Goal: Task Accomplishment & Management: Use online tool/utility

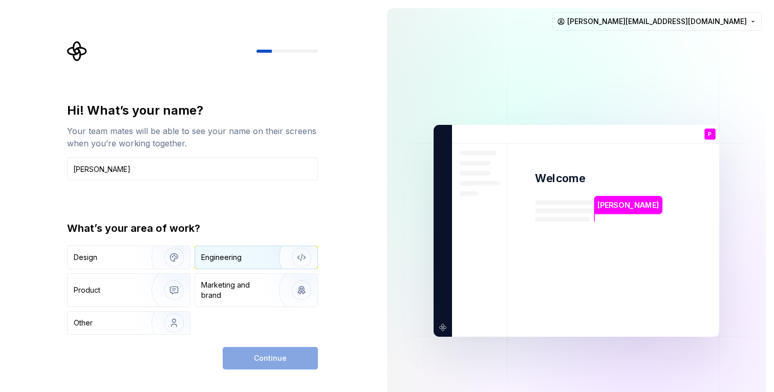
type input "Parag"
click at [268, 262] on img "button" at bounding box center [295, 257] width 66 height 69
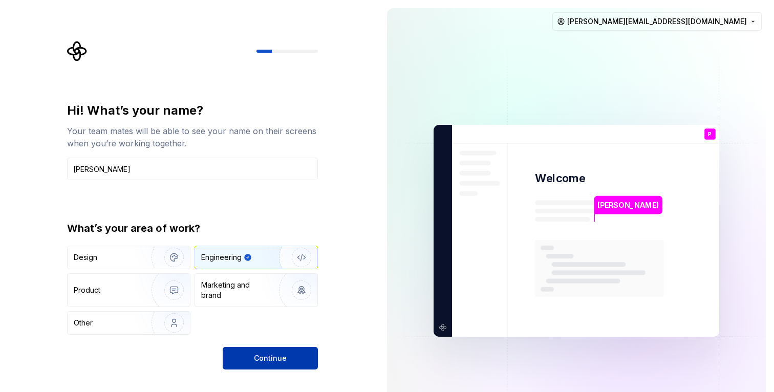
click at [290, 354] on button "Continue" at bounding box center [270, 358] width 95 height 23
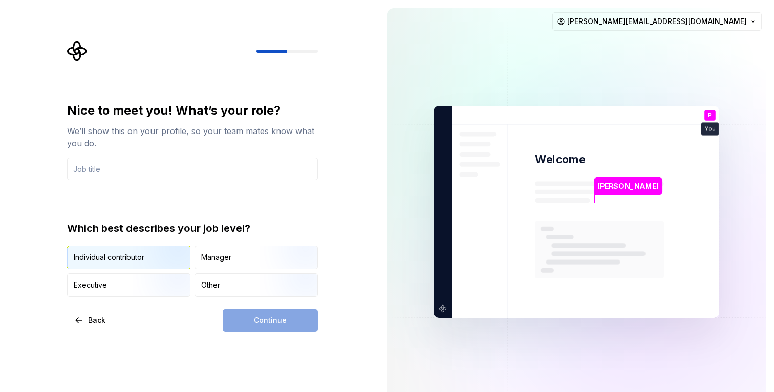
click at [137, 257] on img "button" at bounding box center [166, 270] width 66 height 69
click at [136, 171] on input "text" at bounding box center [192, 169] width 251 height 23
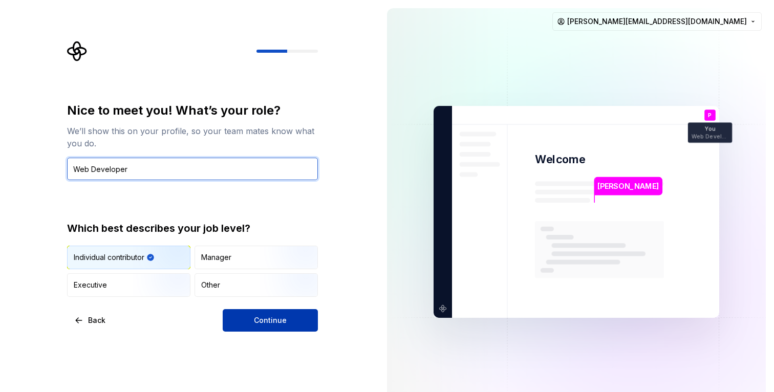
type input "Web Developer"
click at [273, 320] on span "Continue" at bounding box center [270, 320] width 33 height 10
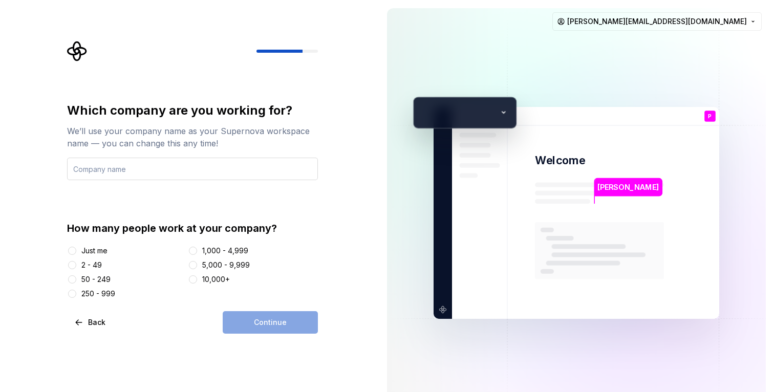
click at [201, 160] on input "text" at bounding box center [192, 169] width 251 height 23
click at [84, 247] on div "Just me" at bounding box center [94, 251] width 26 height 10
click at [76, 247] on button "Just me" at bounding box center [72, 251] width 8 height 8
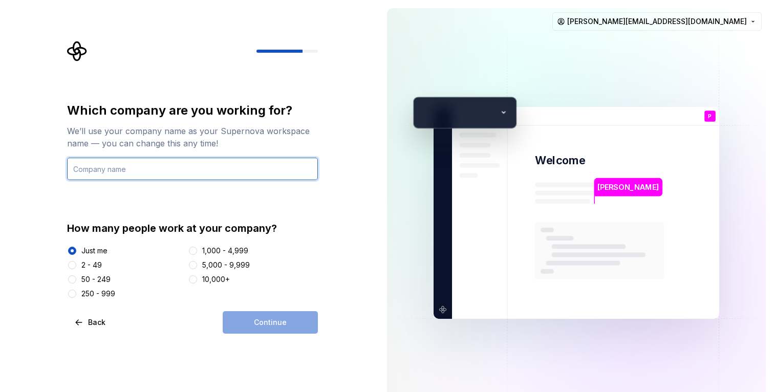
click at [191, 164] on input "text" at bounding box center [192, 169] width 251 height 23
type input "Empyreal Infotech PVT LTD"
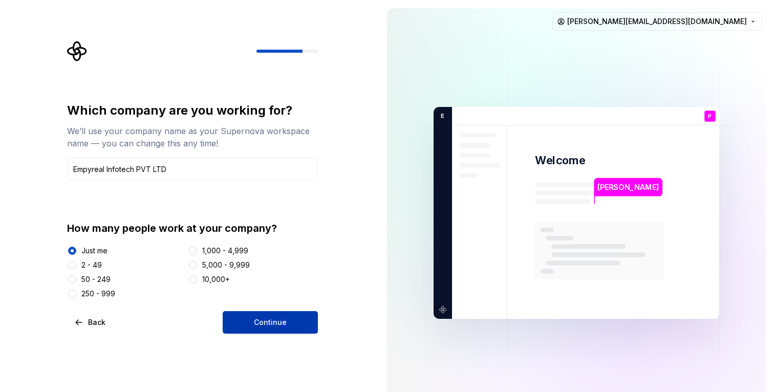
click at [258, 318] on span "Continue" at bounding box center [270, 322] width 33 height 10
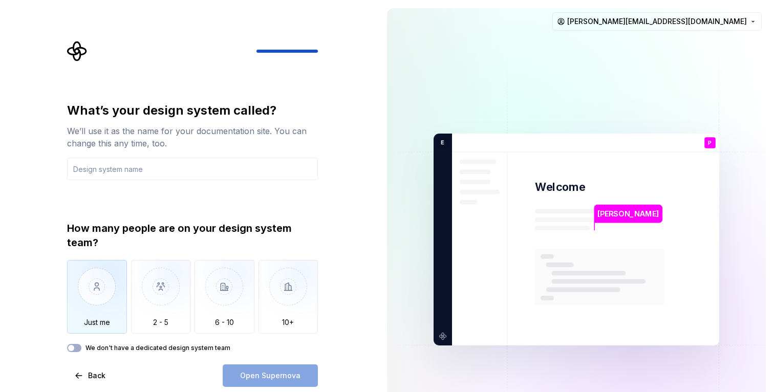
click at [103, 299] on img "button" at bounding box center [97, 294] width 60 height 69
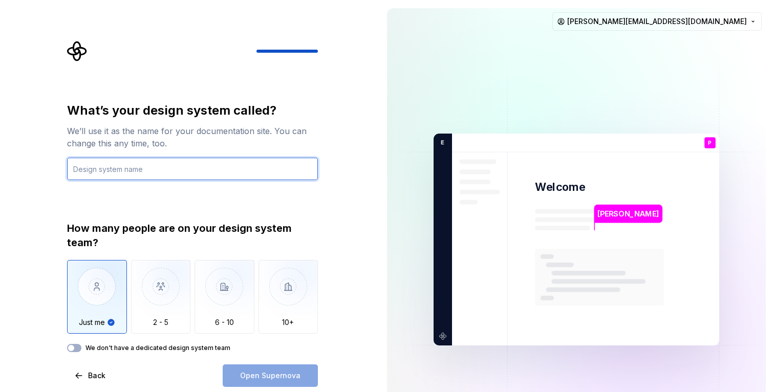
click at [186, 168] on input "text" at bounding box center [192, 169] width 251 height 23
type input "Empyreal"
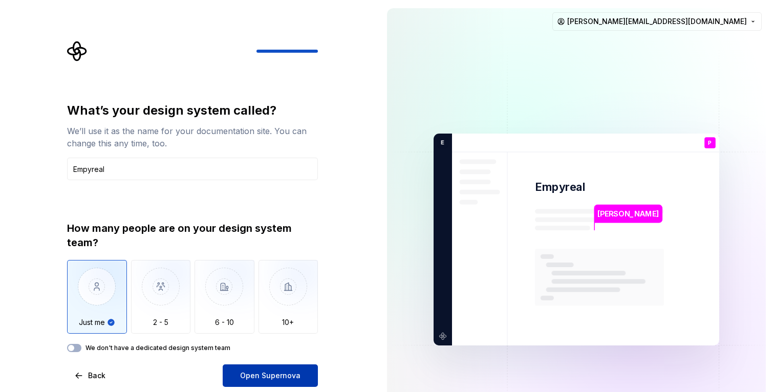
click at [264, 374] on span "Open Supernova" at bounding box center [270, 376] width 60 height 10
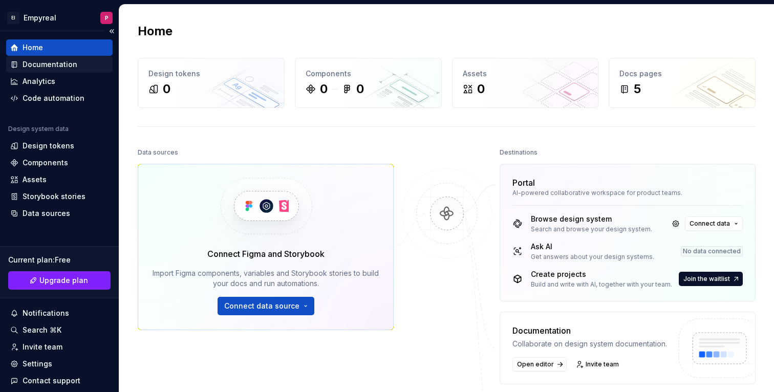
click at [47, 66] on div "Documentation" at bounding box center [50, 64] width 55 height 10
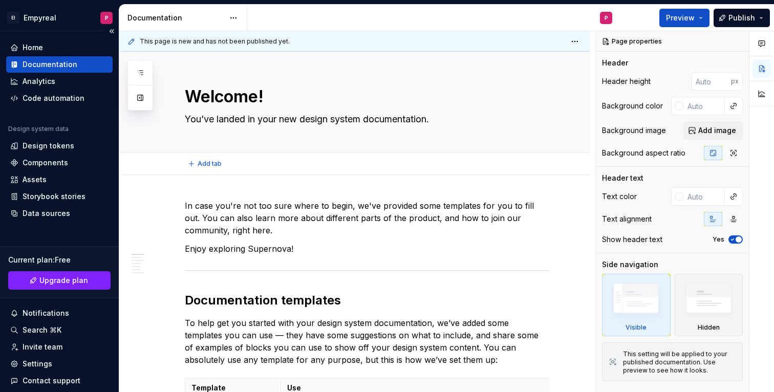
type textarea "*"
click at [46, 149] on div "Design tokens" at bounding box center [49, 146] width 52 height 10
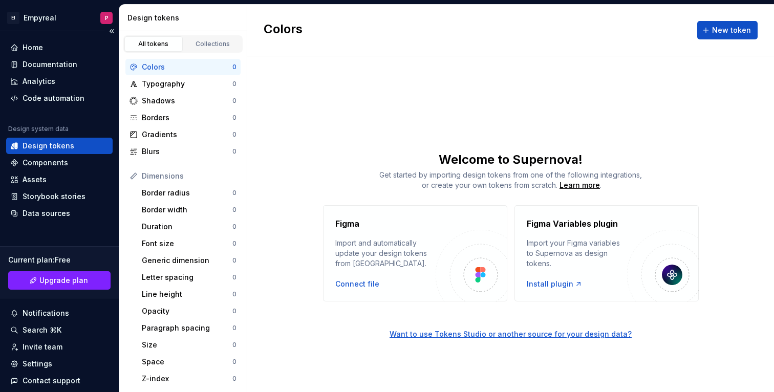
click at [53, 36] on div "Home Documentation Analytics Code automation Design system data Design tokens C…" at bounding box center [59, 222] width 119 height 383
click at [43, 49] on div "Home" at bounding box center [59, 47] width 98 height 10
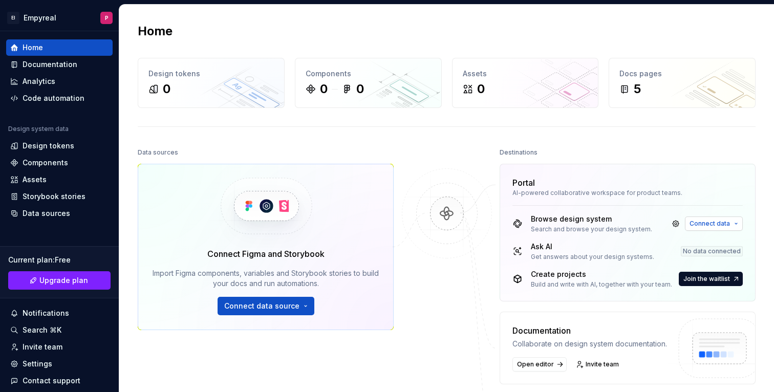
click at [704, 219] on button "Connect data" at bounding box center [714, 223] width 58 height 14
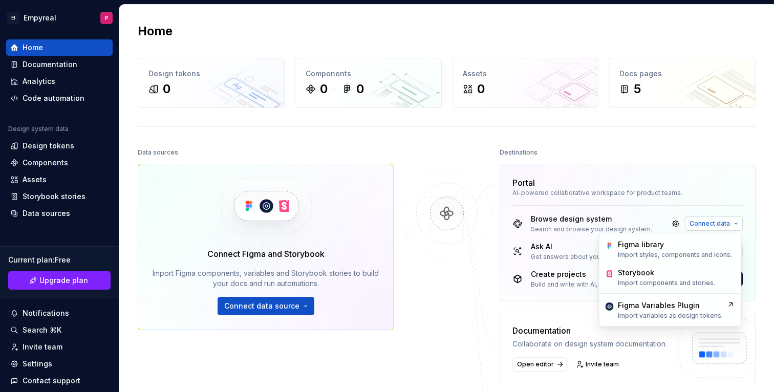
click at [707, 225] on span "Connect data" at bounding box center [709, 224] width 40 height 8
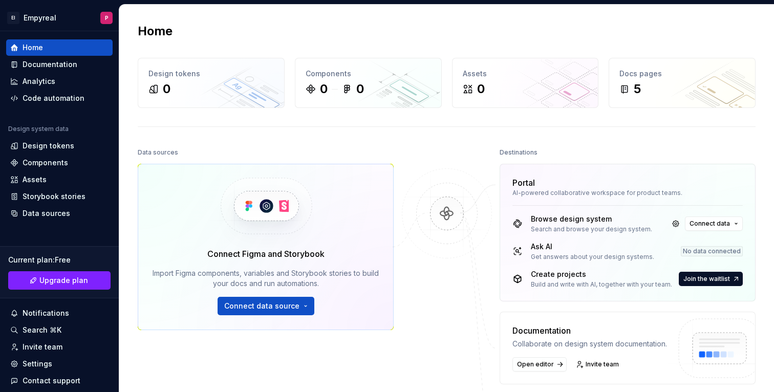
click at [704, 249] on div "No data connected" at bounding box center [712, 251] width 62 height 10
click at [710, 281] on span "Join the waitlist" at bounding box center [706, 279] width 47 height 8
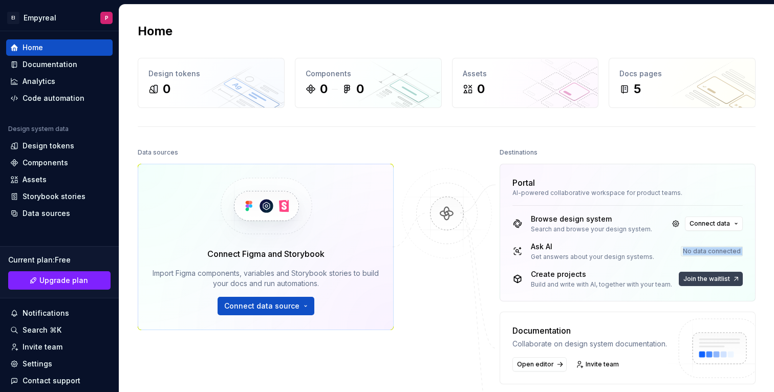
click at [727, 280] on button "Join the waitlist" at bounding box center [711, 279] width 64 height 14
click at [13, 14] on html "EI Empyreal P Home Documentation Analytics Code automation Design system data D…" at bounding box center [387, 196] width 774 height 392
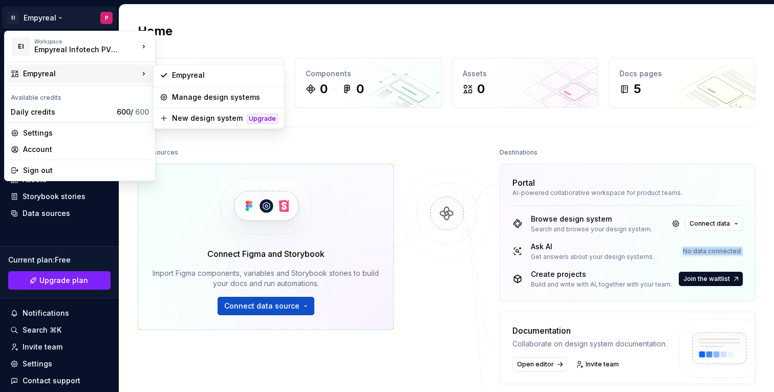
click at [134, 69] on div "Empyreal" at bounding box center [81, 74] width 116 height 10
click at [206, 75] on div "Empyreal" at bounding box center [225, 75] width 106 height 10
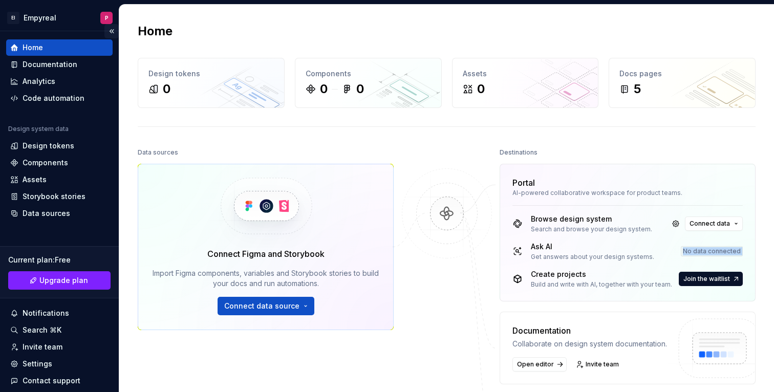
click at [106, 29] on button "Collapse sidebar" at bounding box center [111, 31] width 14 height 14
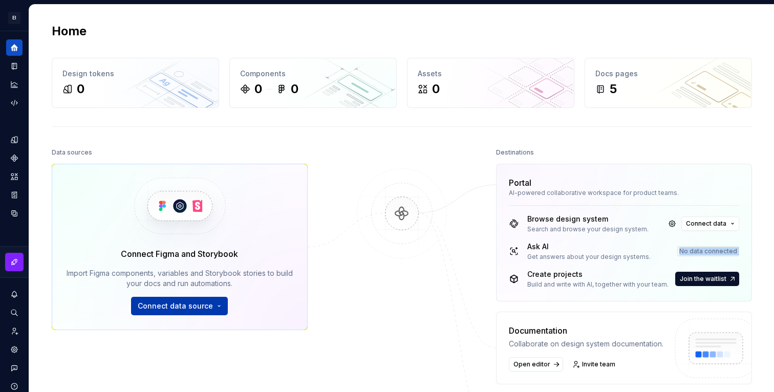
click at [196, 309] on span "Connect data source" at bounding box center [175, 306] width 75 height 10
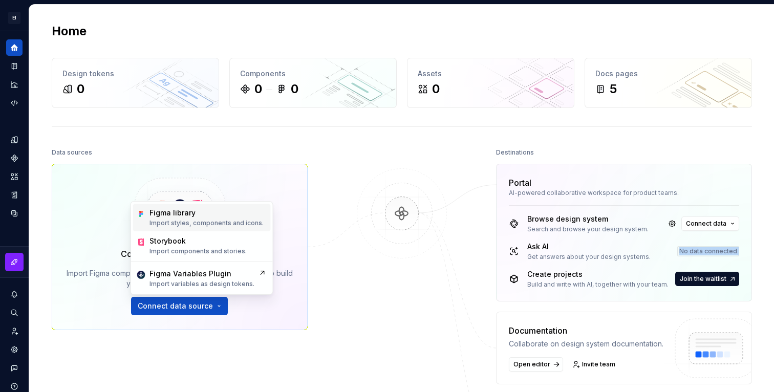
click at [214, 211] on div "Figma library" at bounding box center [206, 213] width 114 height 10
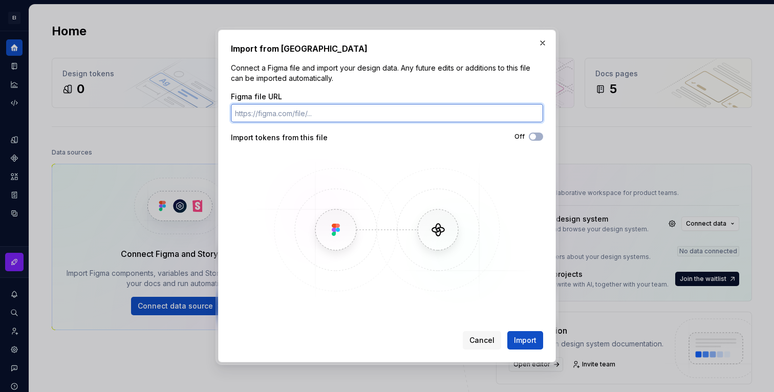
paste input "https://www.figma.com/design/C8T7PfCXUVUMwfEVD0KVBF/Zynkto?node-id=419-3904&t=m…"
type input "https://www.figma.com/design/C8T7PfCXUVUMwfEVD0KVBF/Zynkto?node-id=419-3904&t=m…"
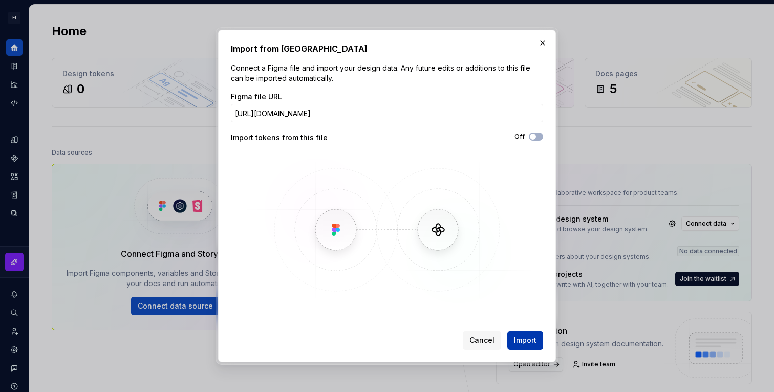
scroll to position [0, 0]
click at [524, 340] on span "Import" at bounding box center [525, 340] width 23 height 10
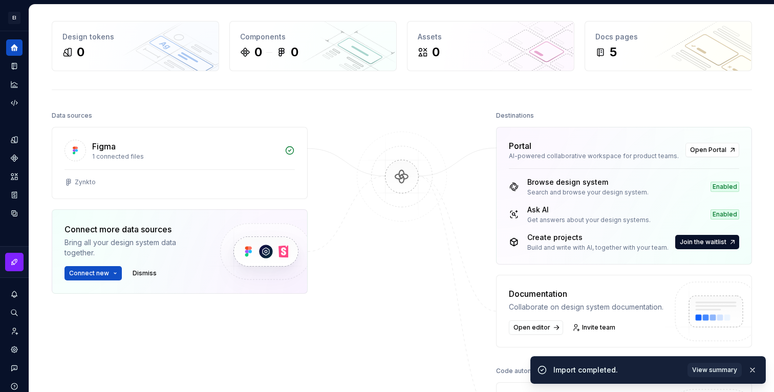
scroll to position [30, 0]
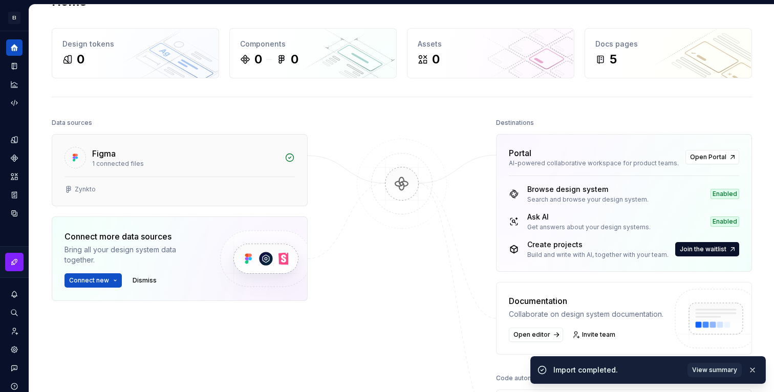
click at [210, 157] on div "Figma" at bounding box center [185, 153] width 186 height 12
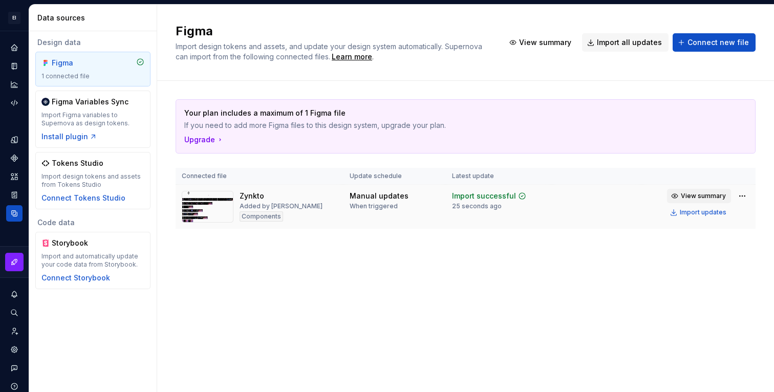
click at [696, 193] on span "View summary" at bounding box center [703, 196] width 45 height 8
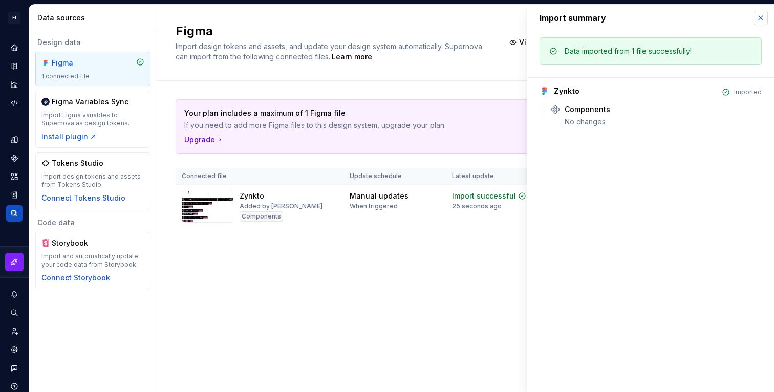
click at [761, 19] on button "button" at bounding box center [760, 18] width 14 height 14
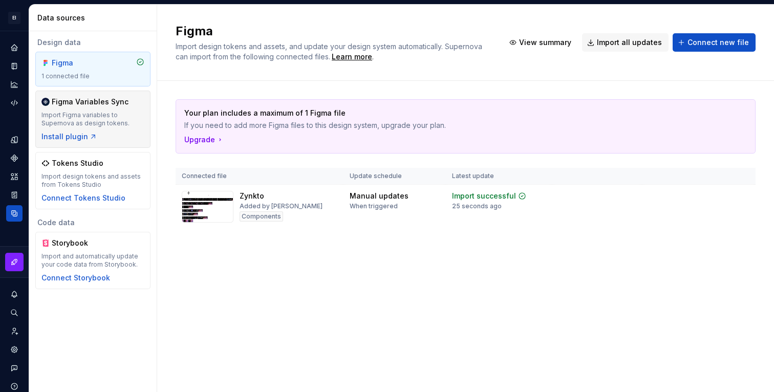
click at [90, 113] on div "Import Figma variables to Supernova as design tokens." at bounding box center [92, 119] width 103 height 16
